Goal: Task Accomplishment & Management: Complete application form

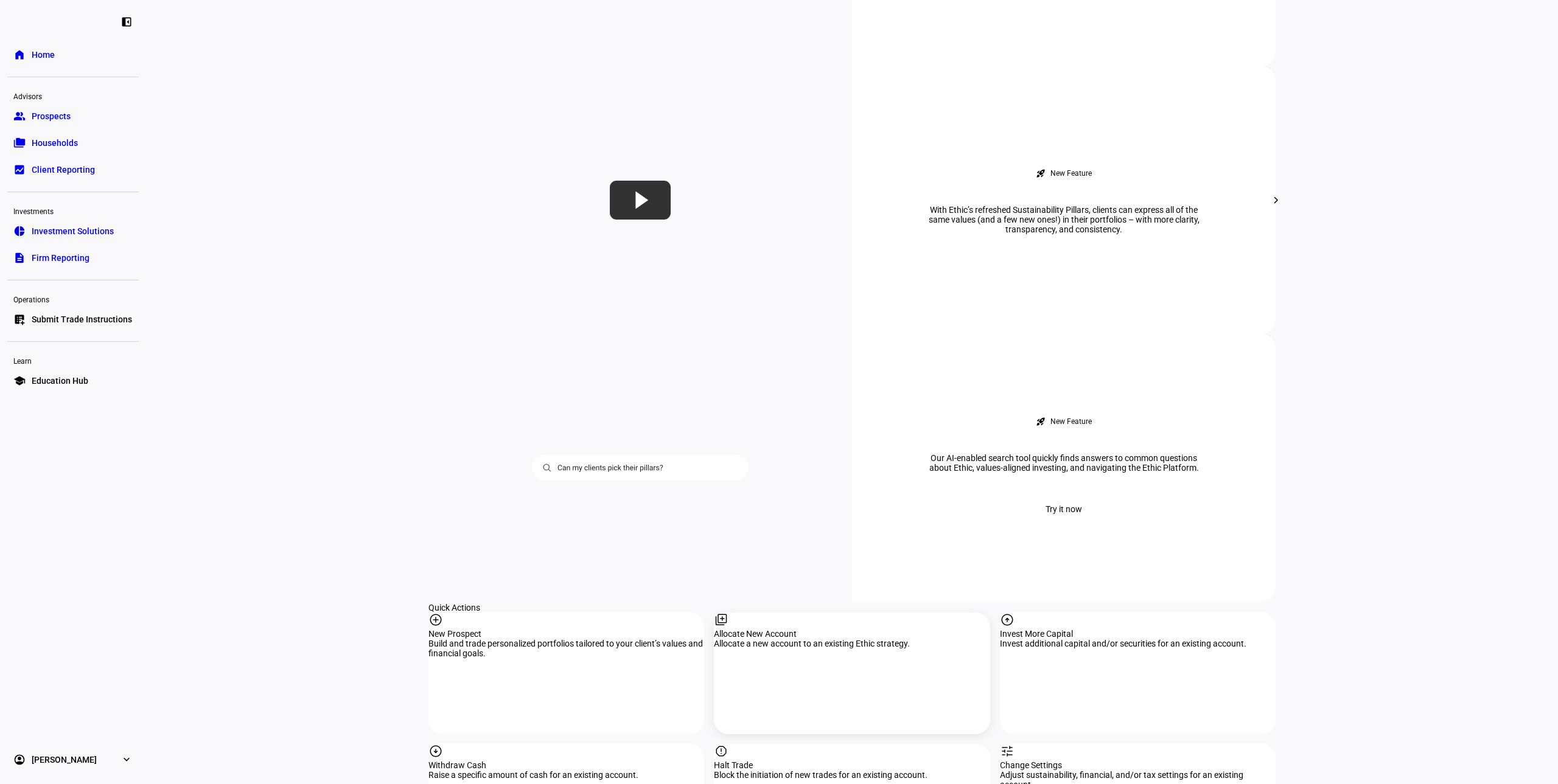
scroll to position [852, 0]
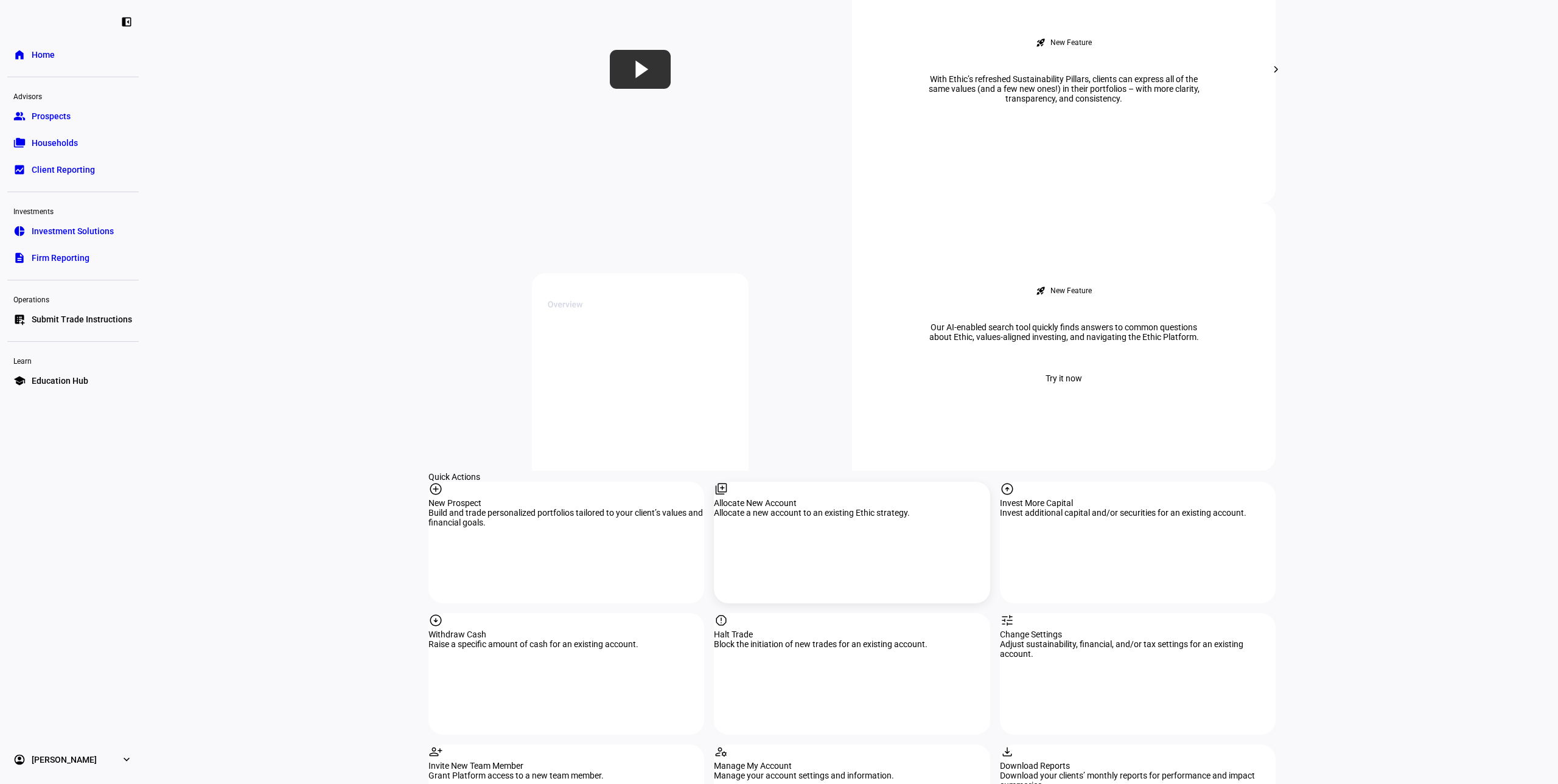
click at [849, 482] on div "library_add Allocate New Account Allocate a new account to an existing Ethic st…" at bounding box center [851, 542] width 276 height 121
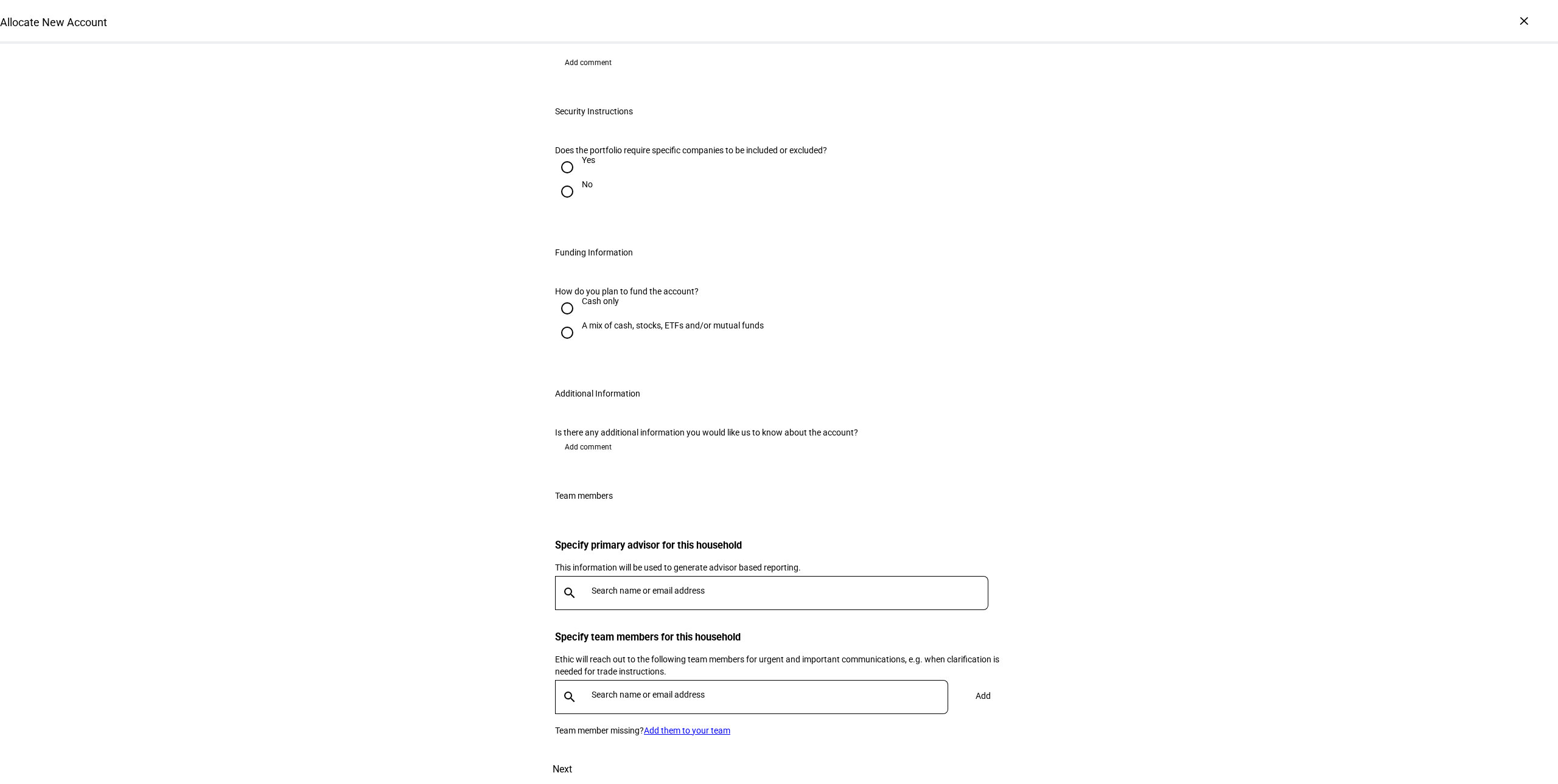
scroll to position [791, 0]
drag, startPoint x: 586, startPoint y: 267, endPoint x: 589, endPoint y: 188, distance: 79.1
click at [586, 321] on div "A mix of cash, stocks, ETFs and/or mutual funds" at bounding box center [673, 332] width 182 height 22
click at [580, 321] on input "A mix of cash, stocks, ETFs and/or mutual funds" at bounding box center [567, 333] width 24 height 24
radio input "true"
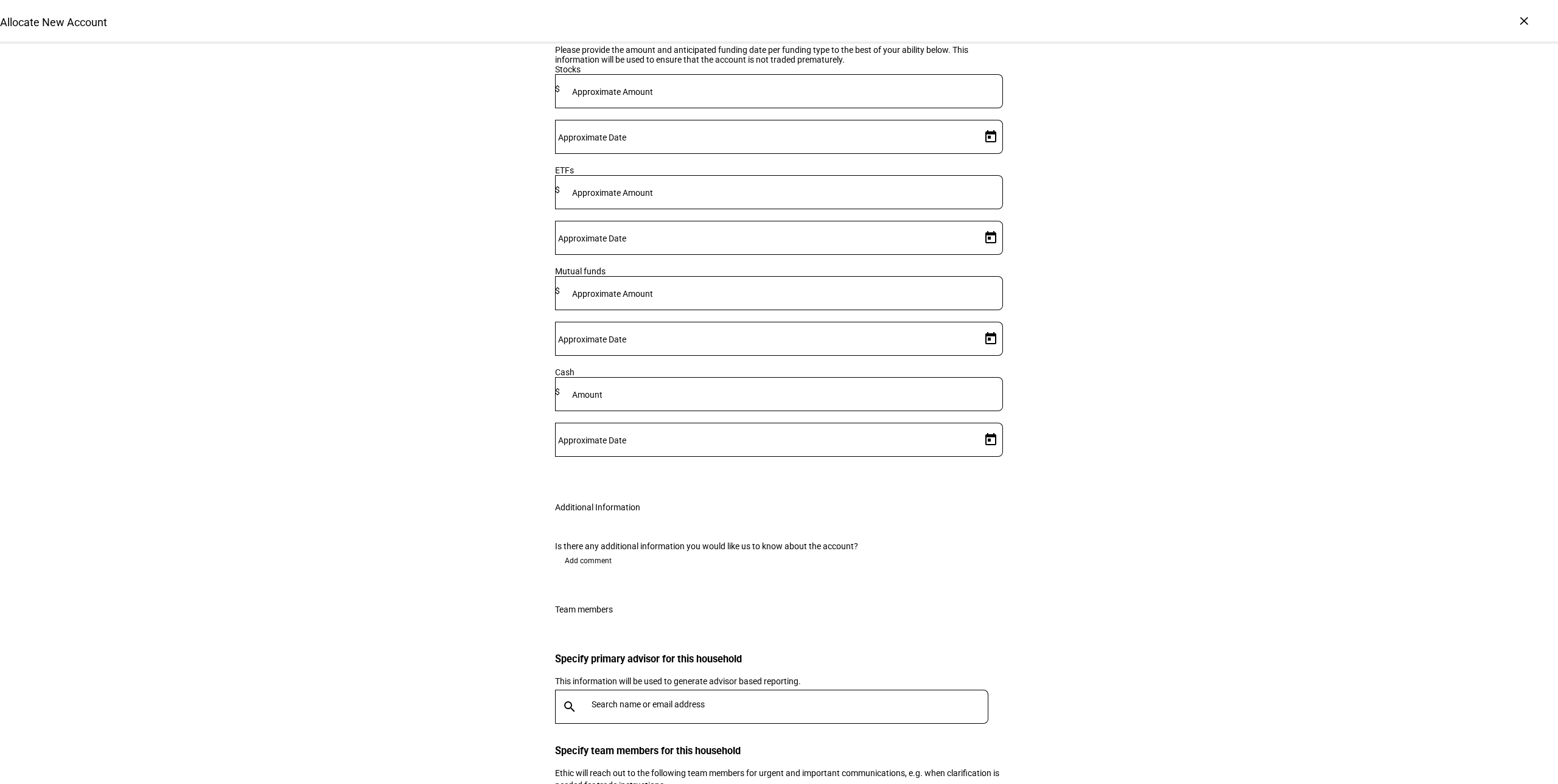
radio input "true"
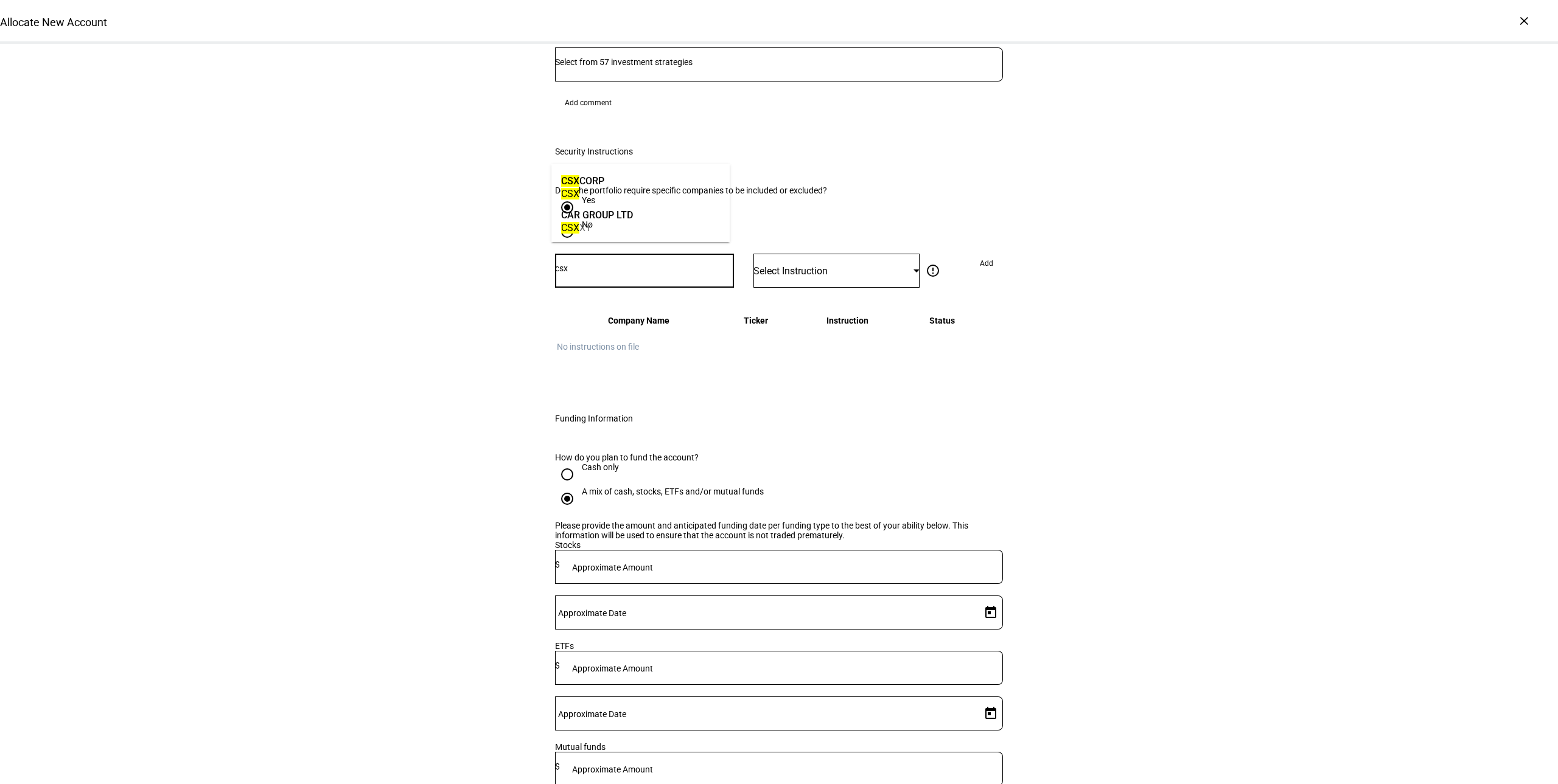
type input "csx"
click at [656, 174] on mat-option "CSX CORP CSX" at bounding box center [641, 186] width 179 height 34
click at [822, 254] on div "Select Instruction" at bounding box center [836, 271] width 166 height 34
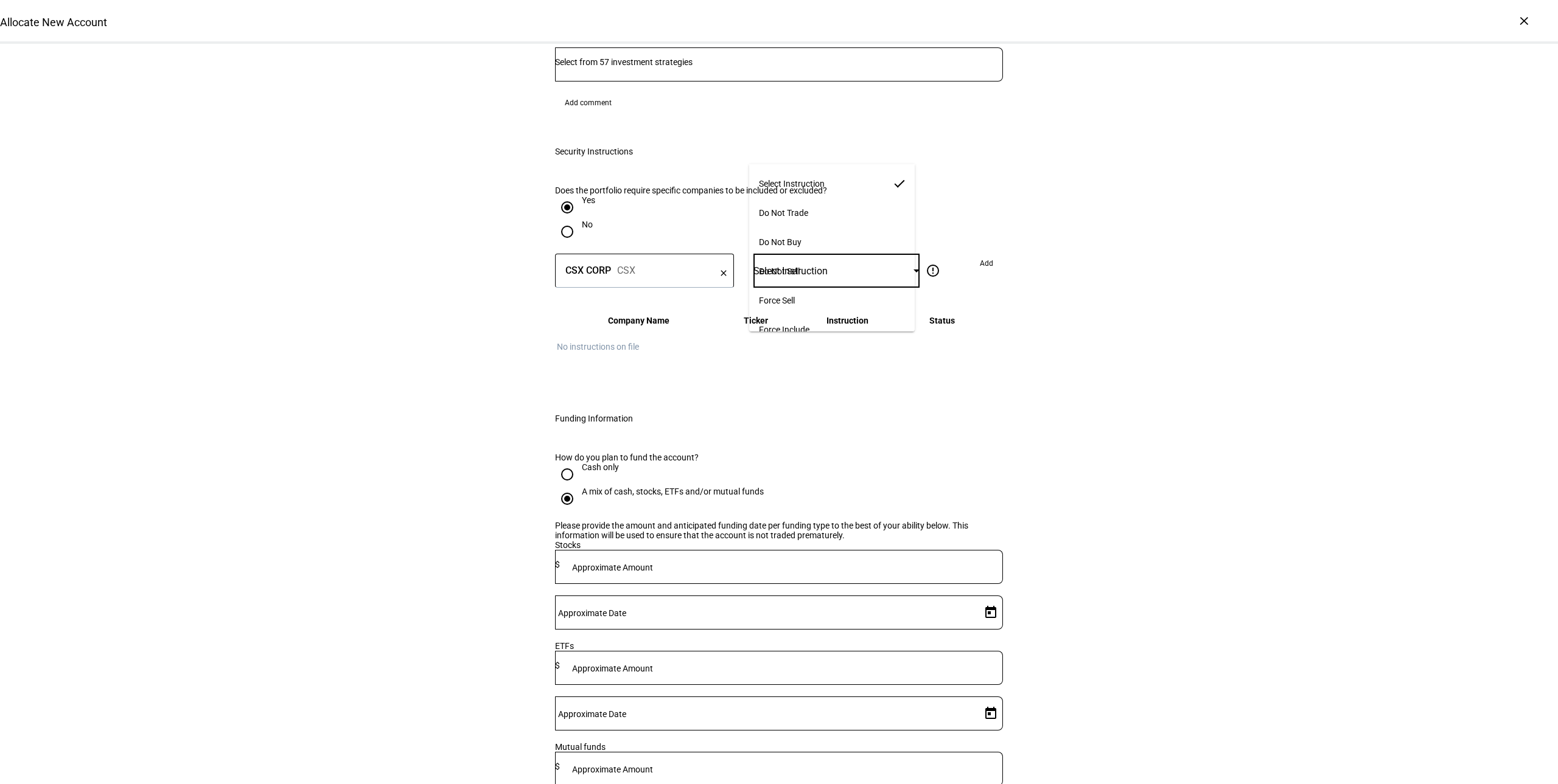
scroll to position [8, 0]
click at [809, 317] on span "Force Include" at bounding box center [784, 322] width 50 height 10
click at [980, 254] on span "Add" at bounding box center [987, 263] width 13 height 19
click at [984, 339] on mat-icon "more_vert" at bounding box center [989, 346] width 14 height 14
click at [1099, 240] on div at bounding box center [779, 392] width 1558 height 784
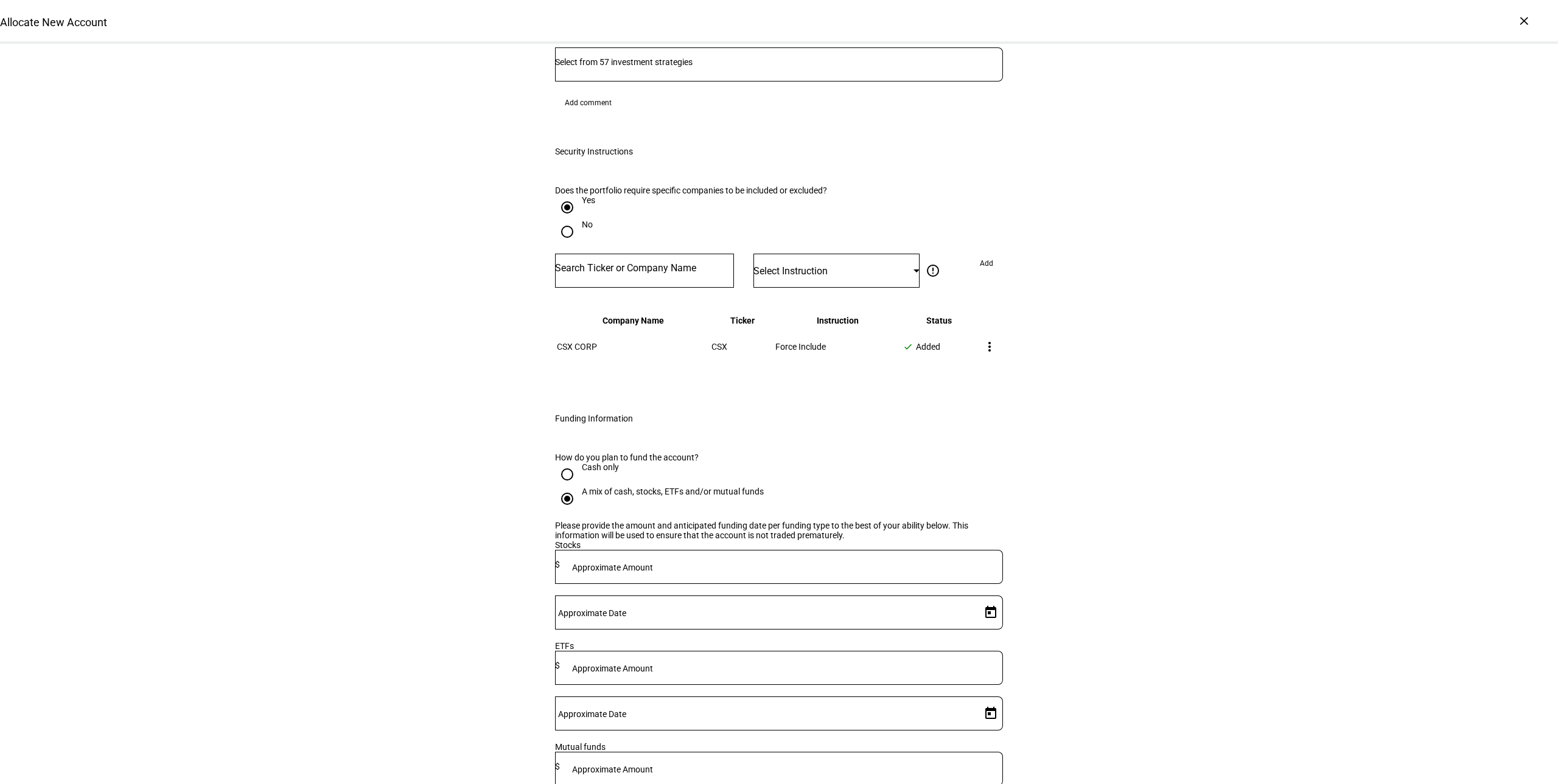
click at [983, 339] on mat-icon "more_vert" at bounding box center [989, 346] width 14 height 14
click at [1047, 262] on div at bounding box center [779, 392] width 1558 height 784
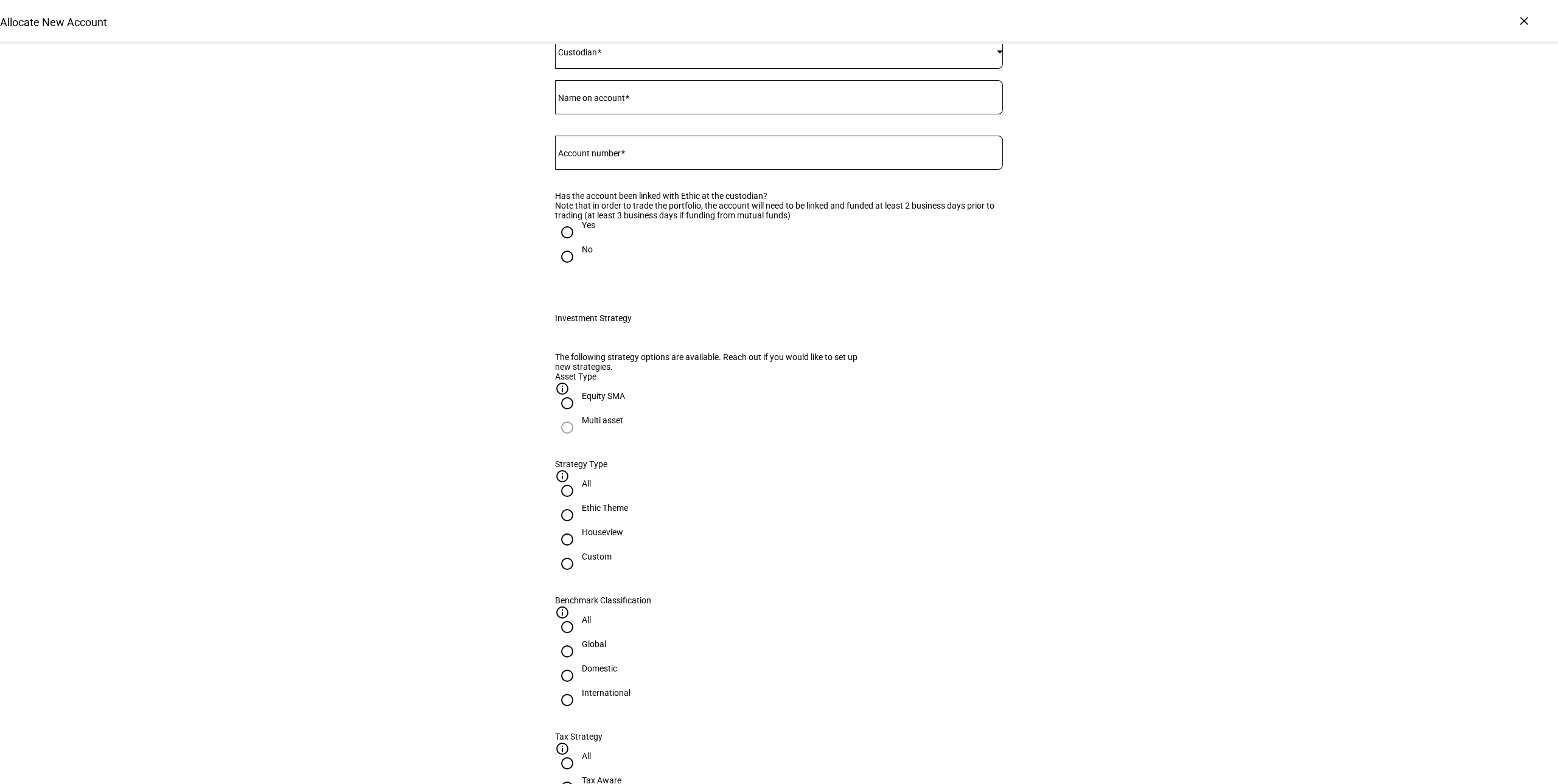
scroll to position [0, 0]
